Goal: Information Seeking & Learning: Learn about a topic

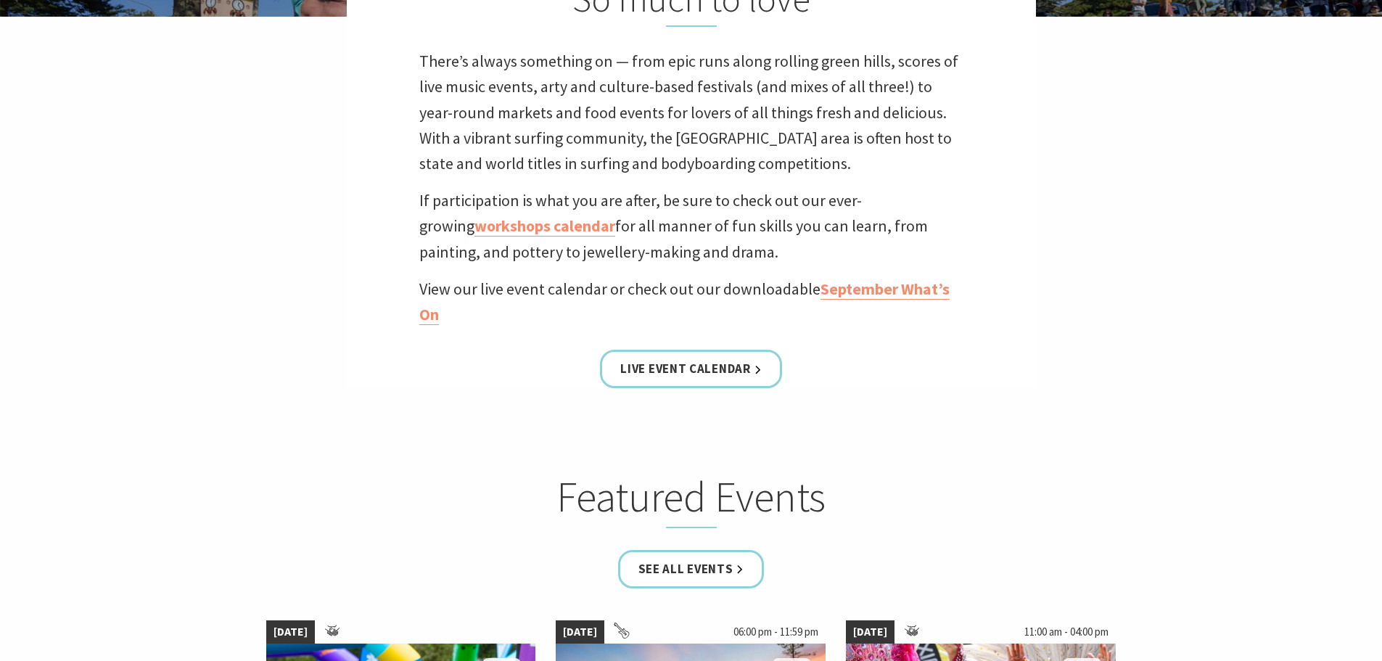
scroll to position [580, 0]
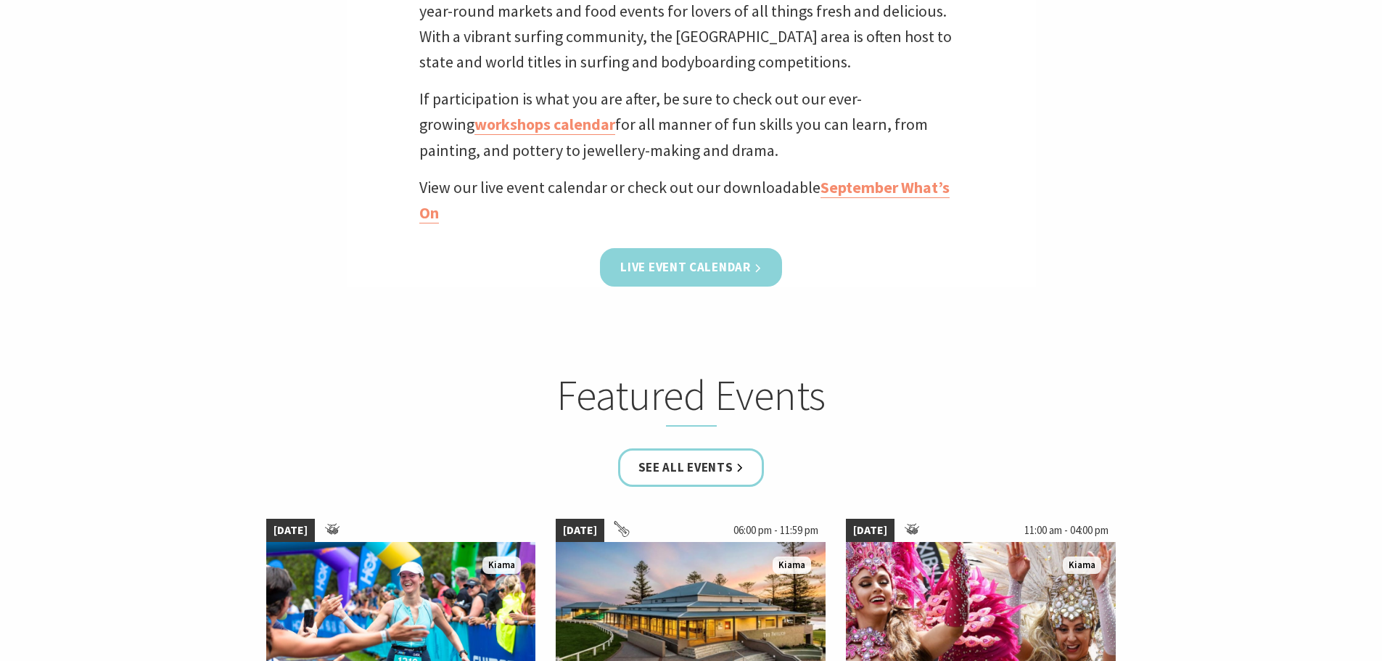
click at [638, 272] on link "Live Event Calendar" at bounding box center [690, 267] width 181 height 38
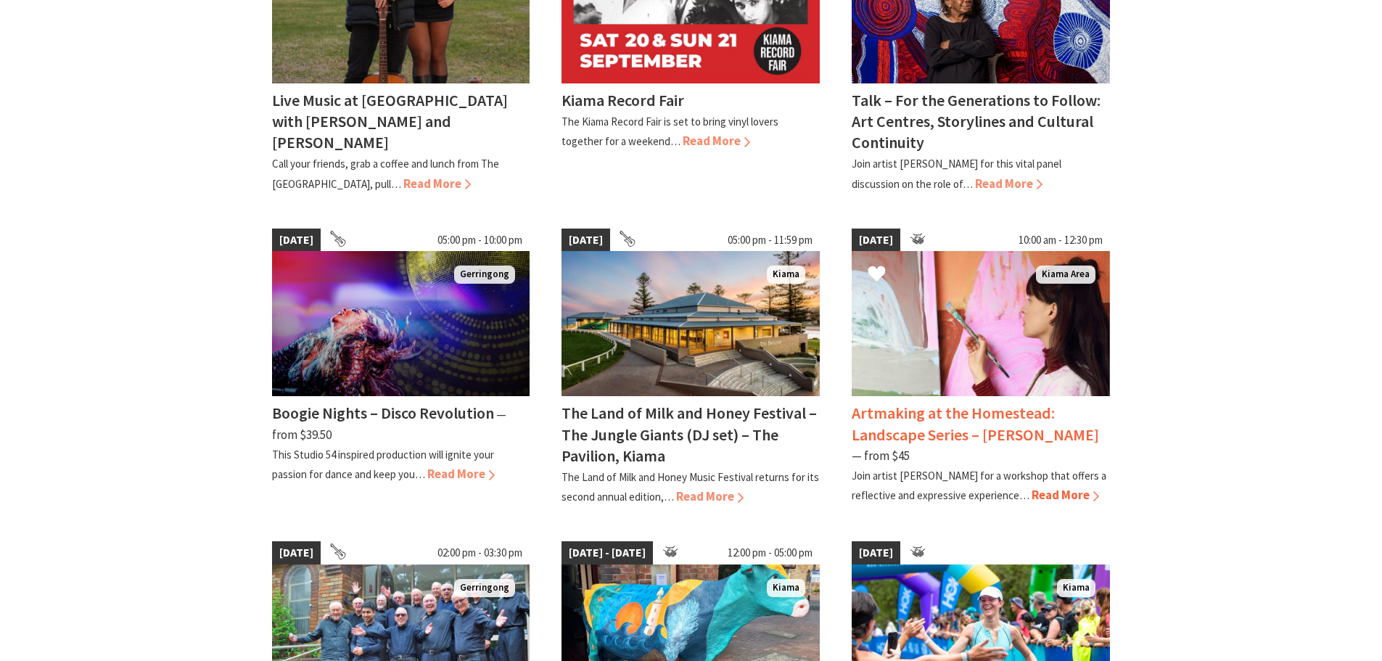
scroll to position [871, 0]
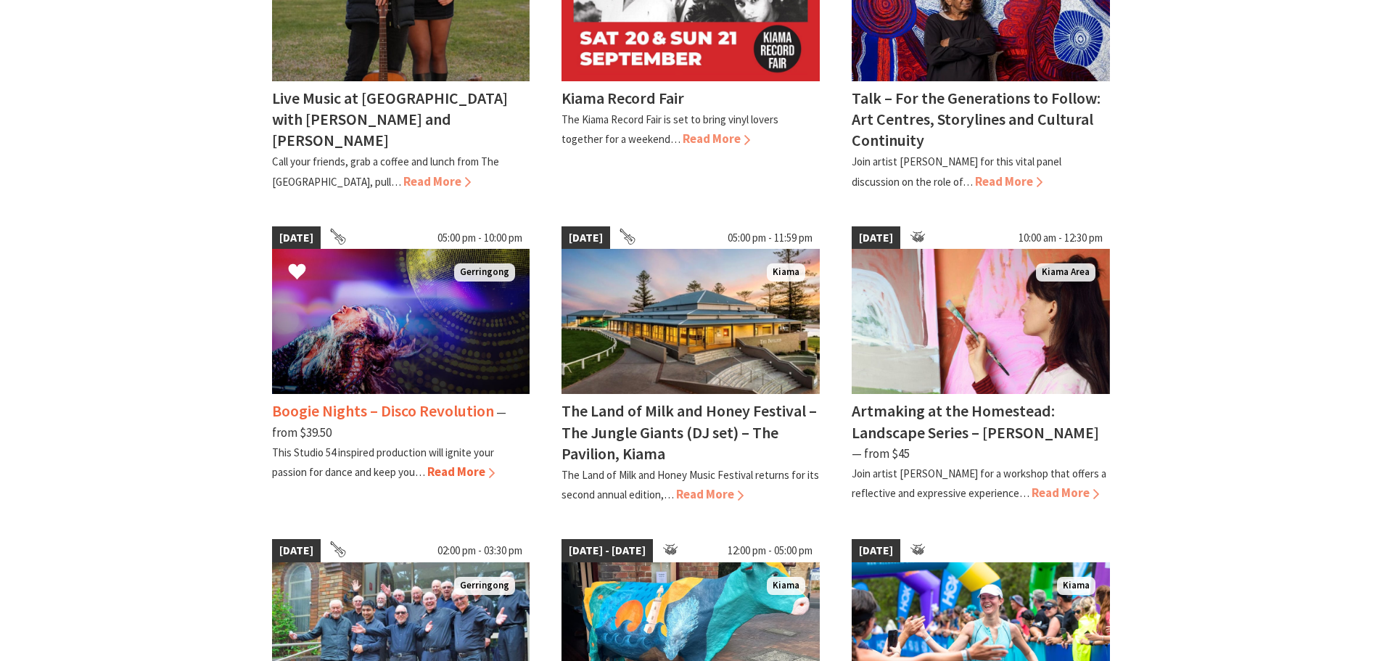
click at [411, 342] on img at bounding box center [401, 321] width 258 height 145
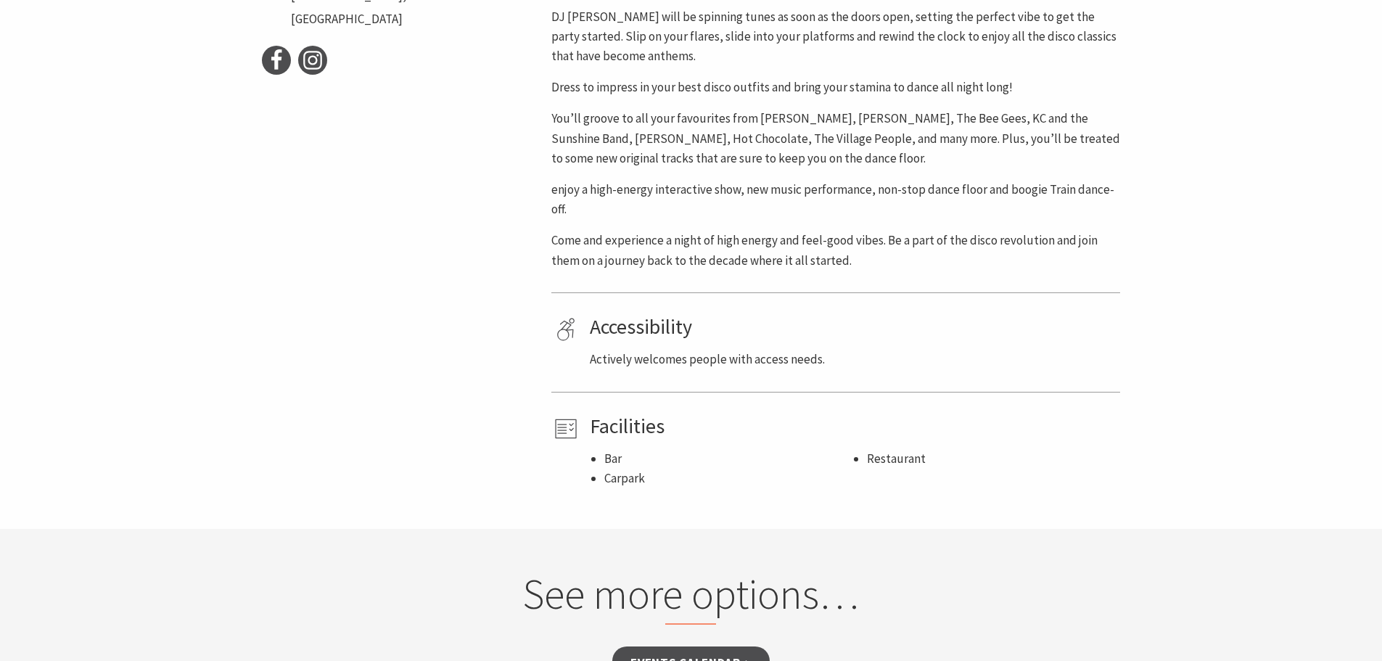
scroll to position [653, 0]
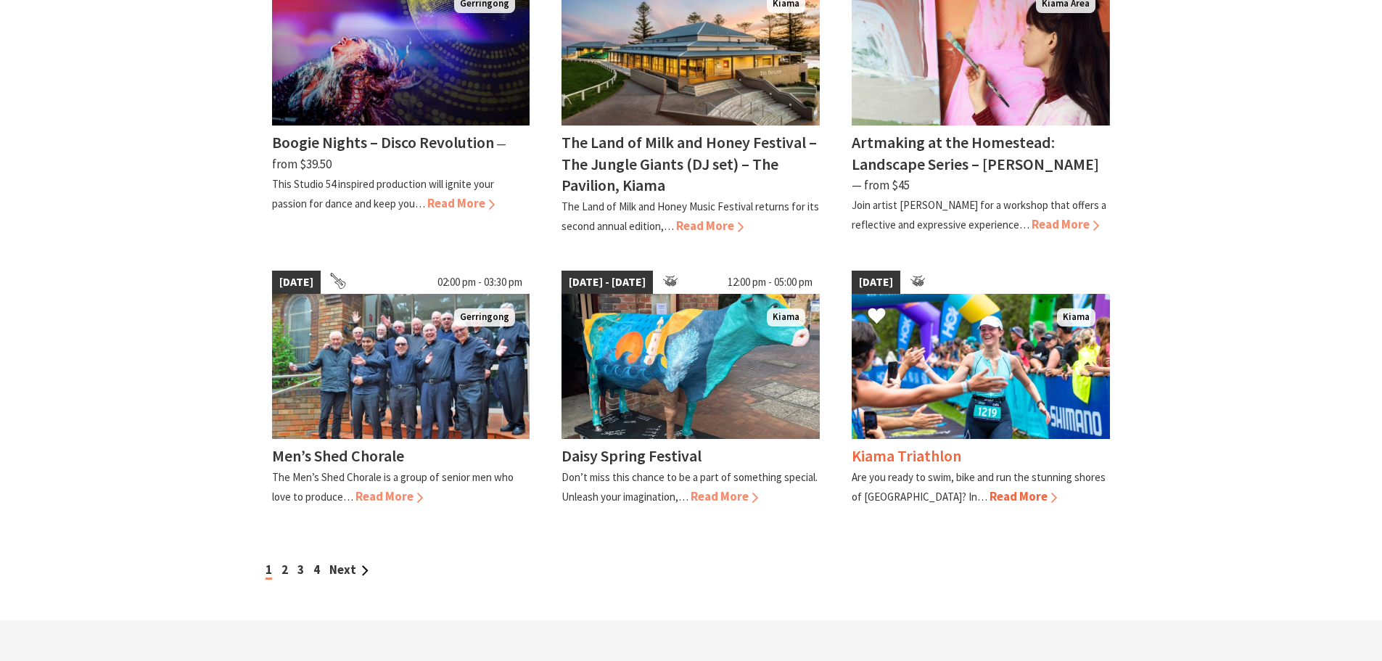
scroll to position [1161, 0]
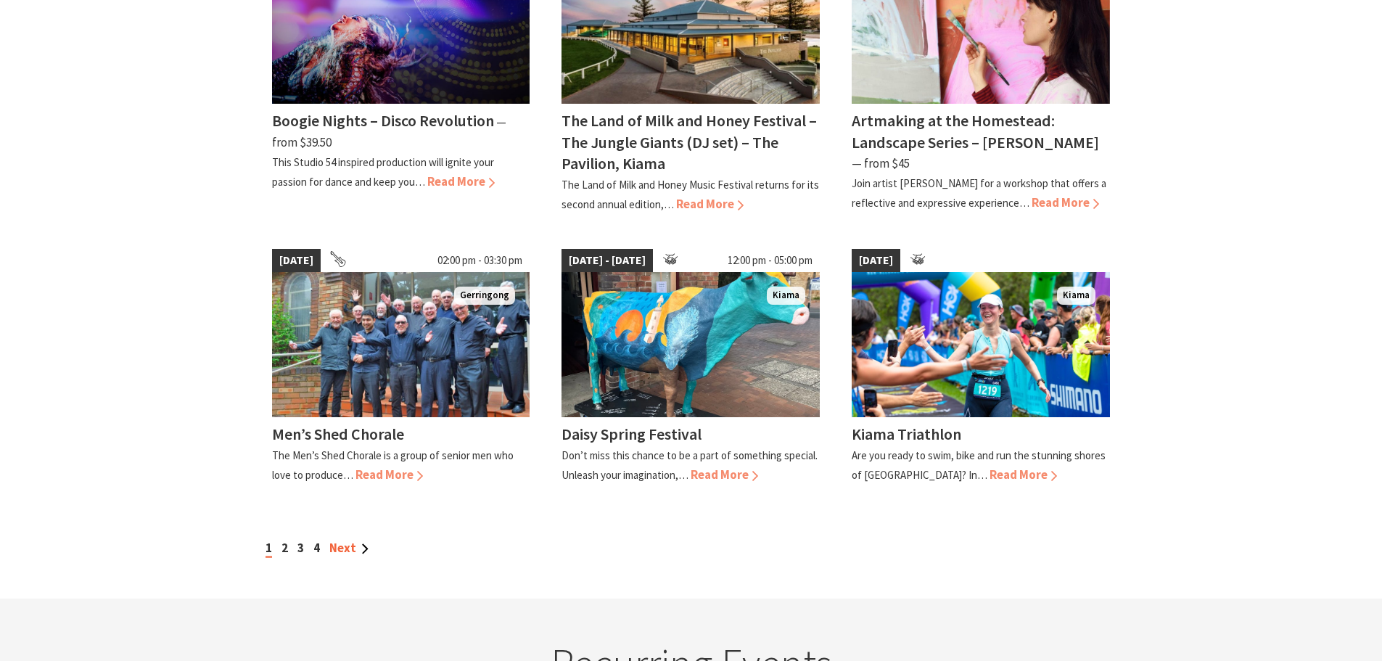
click at [336, 540] on link "Next" at bounding box center [348, 548] width 39 height 16
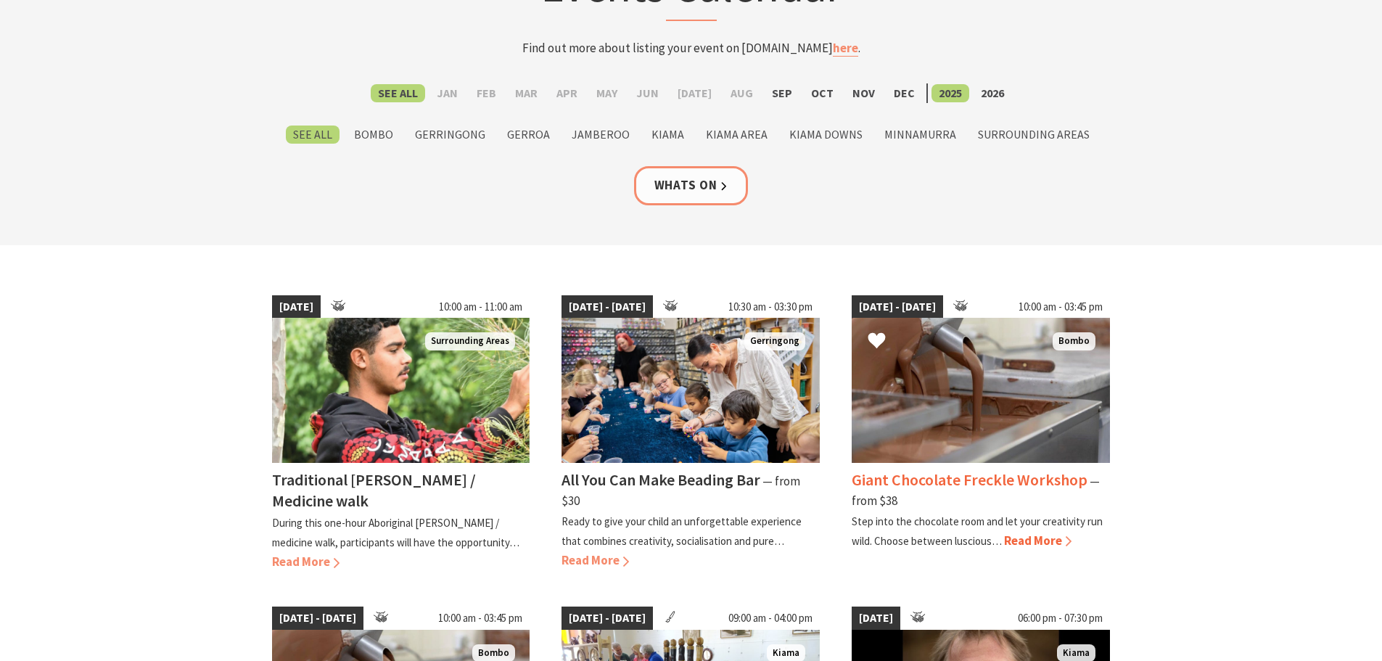
scroll to position [218, 0]
